Goal: Obtain resource: Obtain resource

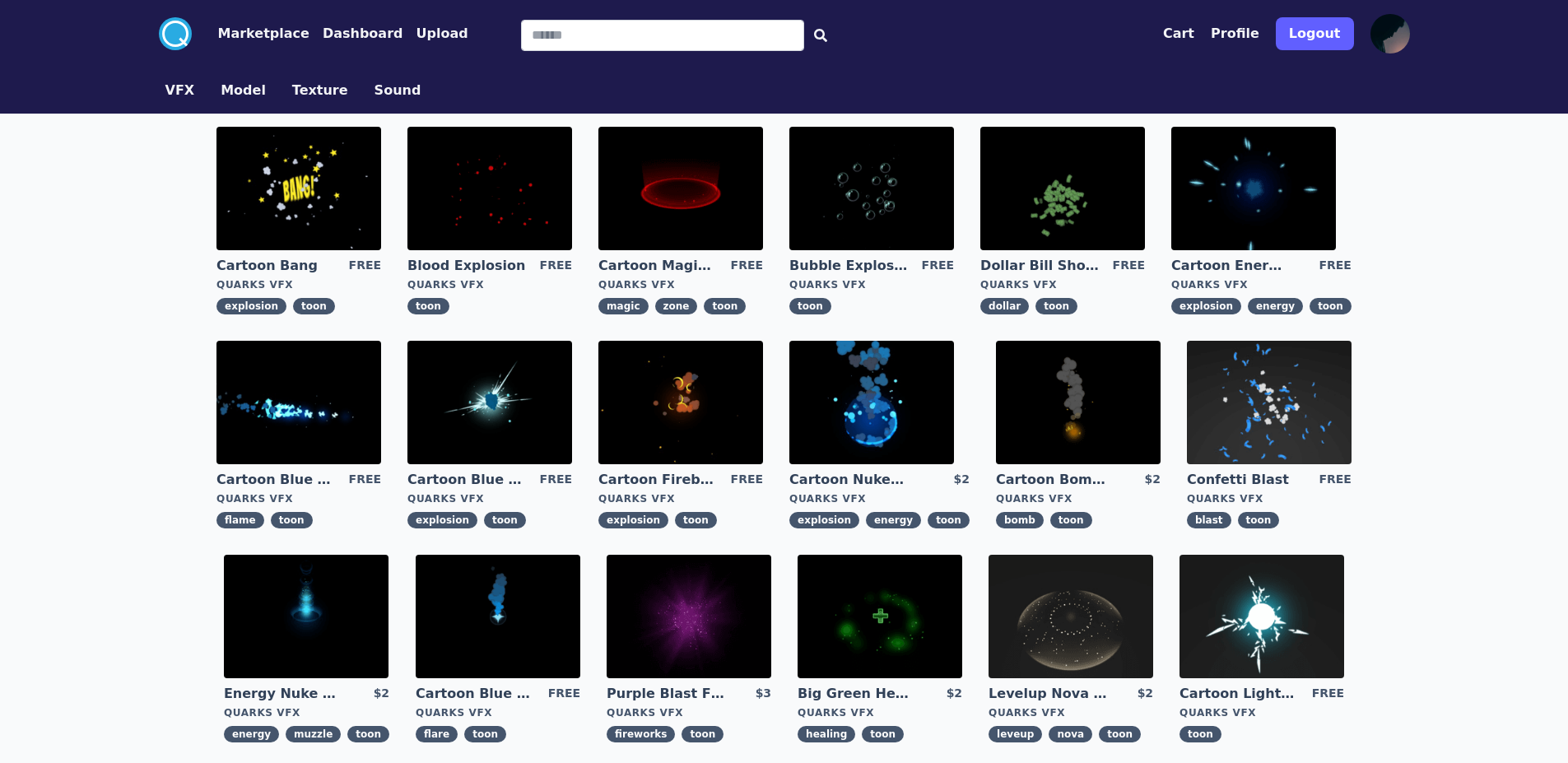
click at [302, 268] on link "Cartoon Bang" at bounding box center [275, 266] width 119 height 18
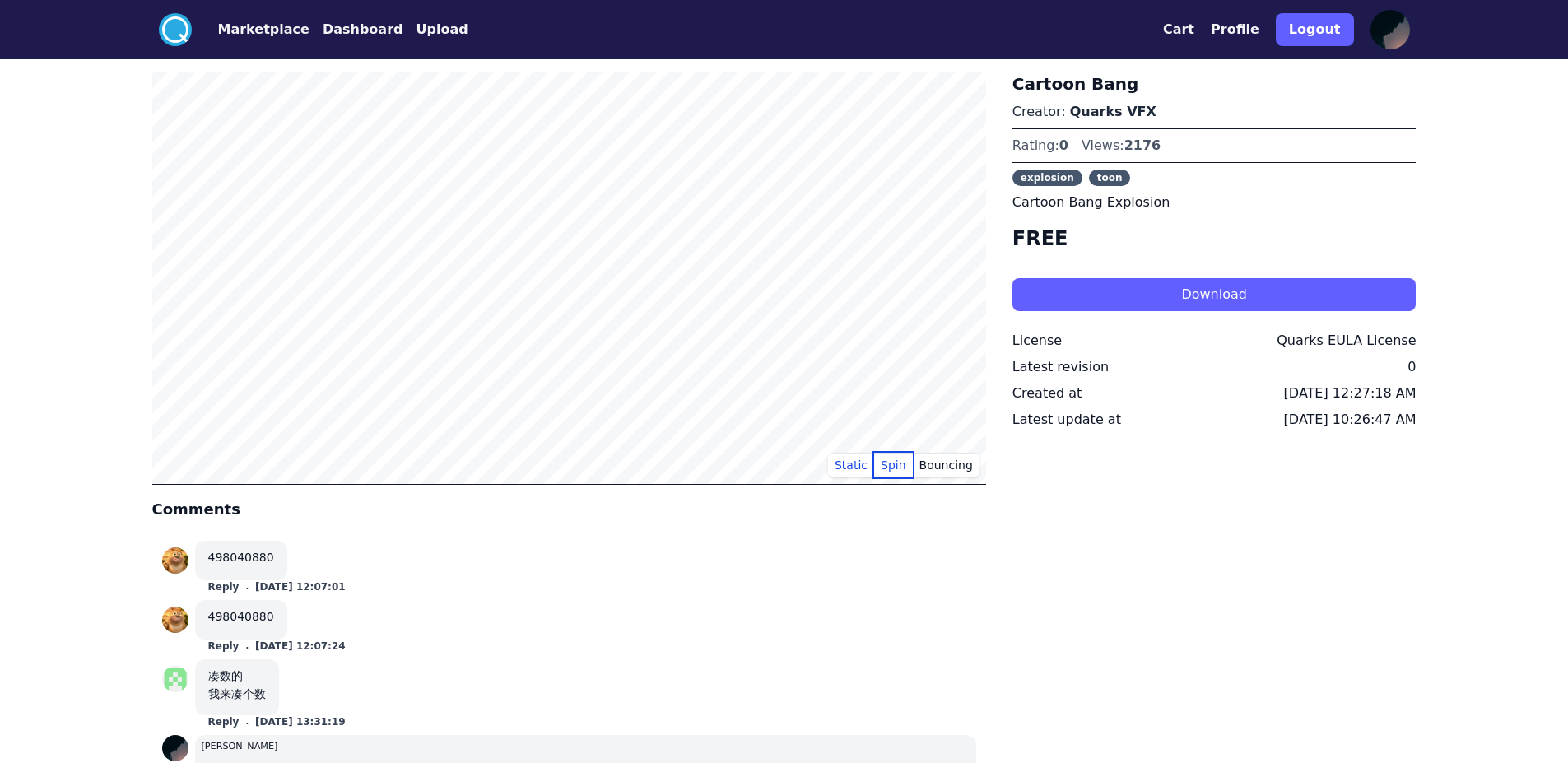
click at [895, 465] on button "Spin" at bounding box center [894, 464] width 39 height 25
click at [853, 466] on button "Static" at bounding box center [851, 464] width 46 height 25
click at [961, 465] on button "Bouncing" at bounding box center [946, 464] width 66 height 25
click at [171, 32] on circle at bounding box center [175, 29] width 33 height 33
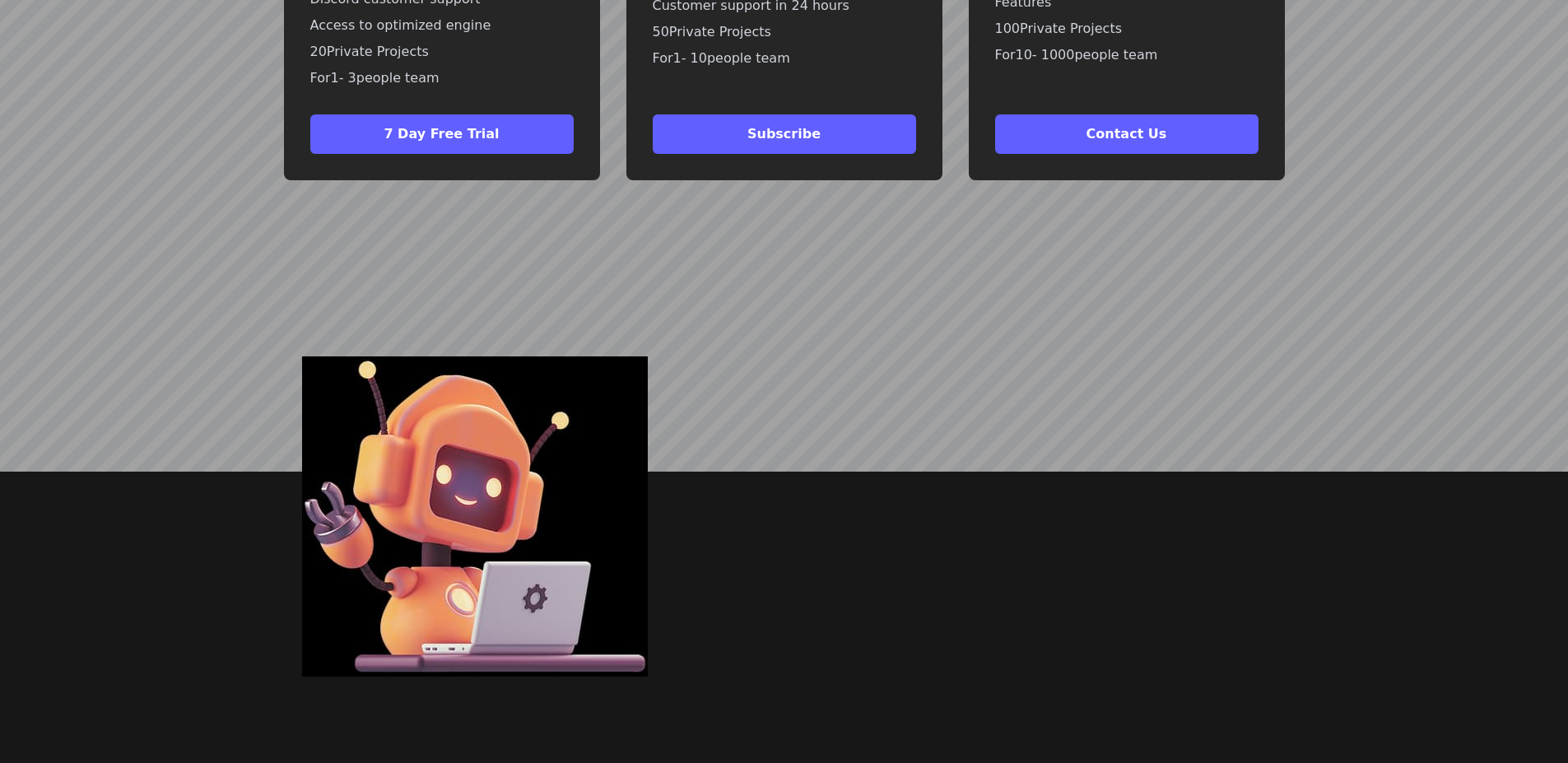
scroll to position [3813, 0]
